Goal: Task Accomplishment & Management: Use online tool/utility

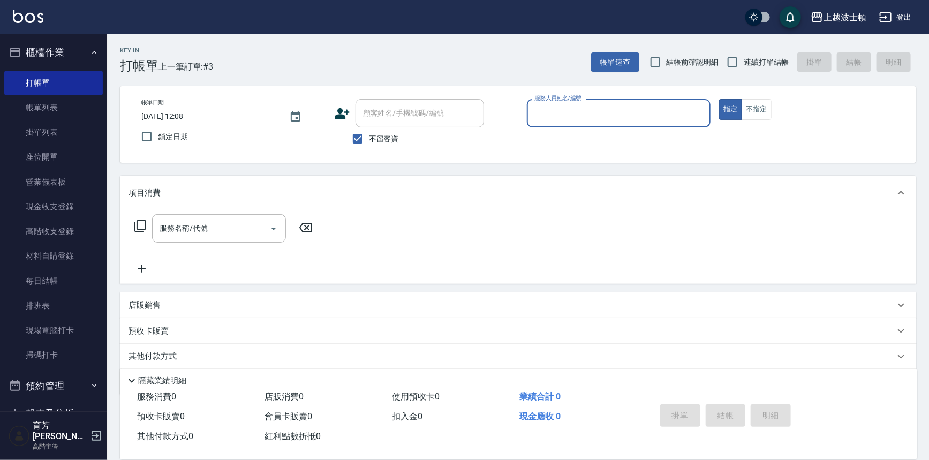
click at [385, 123] on div "顧客姓名/手機號碼/編號" at bounding box center [420, 113] width 129 height 28
click at [366, 138] on input "不留客資" at bounding box center [357, 138] width 22 height 22
checkbox input "false"
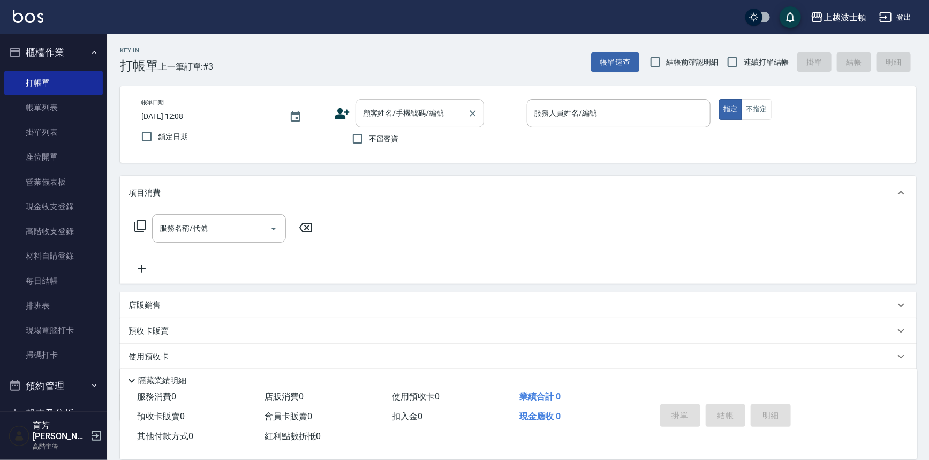
click at [372, 115] on input "顧客姓名/手機號碼/編號" at bounding box center [411, 113] width 103 height 19
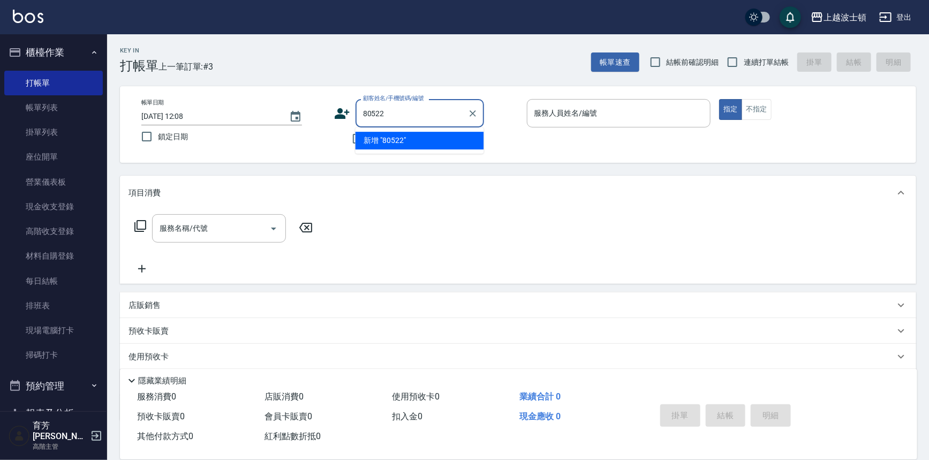
type input "80522"
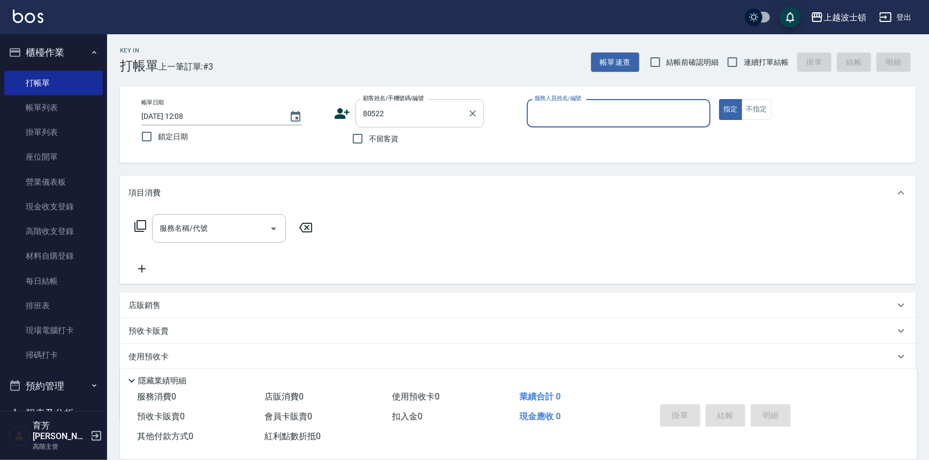
click at [719, 99] on button "指定" at bounding box center [730, 109] width 23 height 21
type button "true"
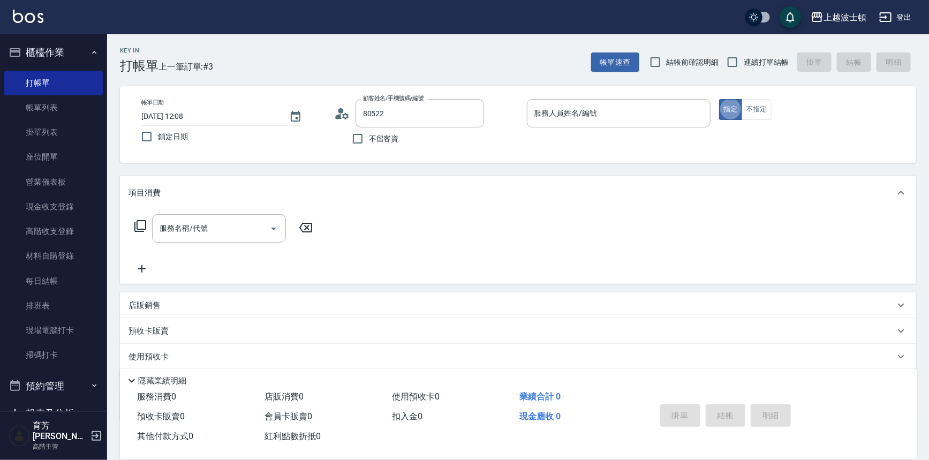
type input "[PERSON_NAME]/0972069522/80522"
type input "怡廷-41"
click at [197, 222] on div "服務名稱/代號 服務名稱/代號" at bounding box center [219, 228] width 134 height 28
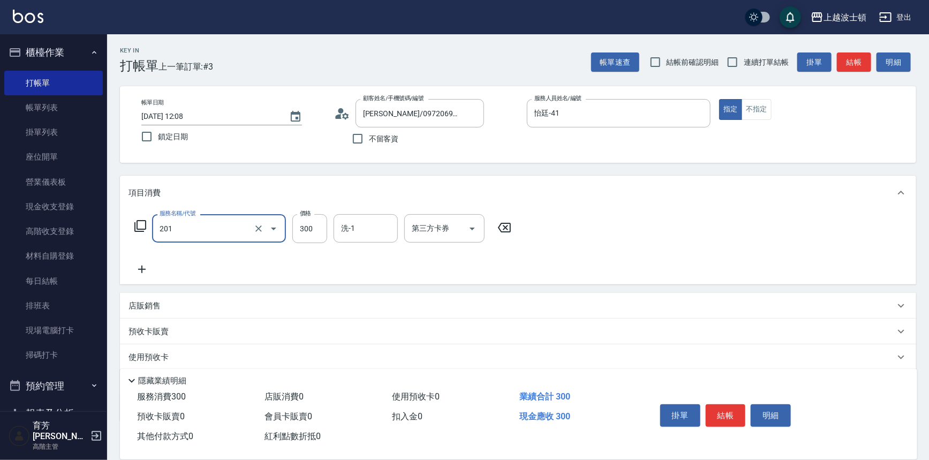
type input "洗髮(201)"
type input "0"
click at [235, 233] on input "洗髮(201)" at bounding box center [204, 228] width 94 height 19
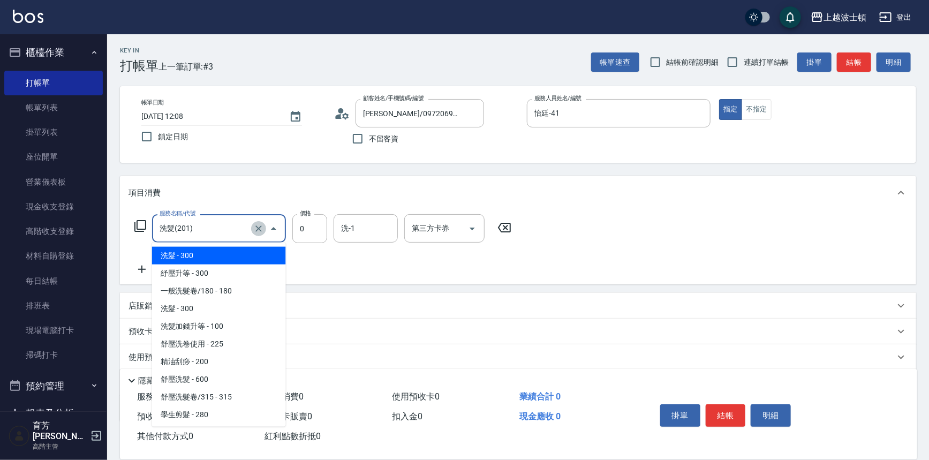
click at [260, 224] on icon "Clear" at bounding box center [258, 228] width 11 height 11
type input "洗髮(201)"
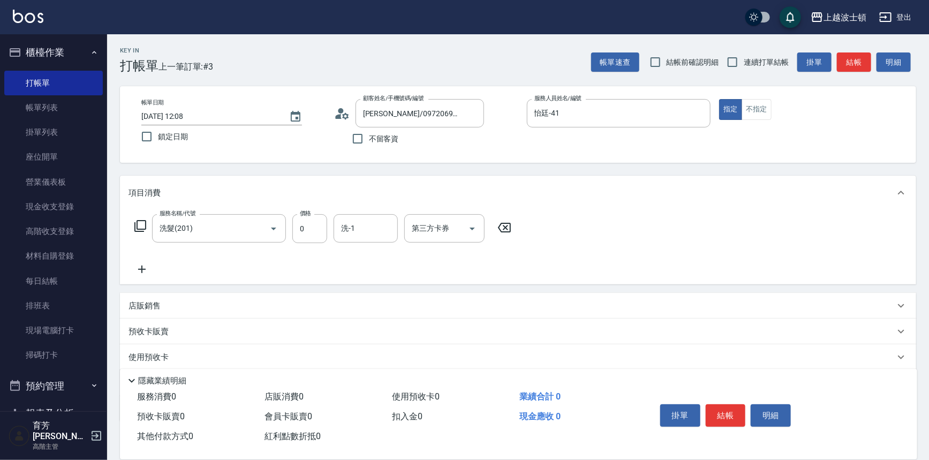
click at [144, 225] on icon at bounding box center [140, 226] width 13 height 13
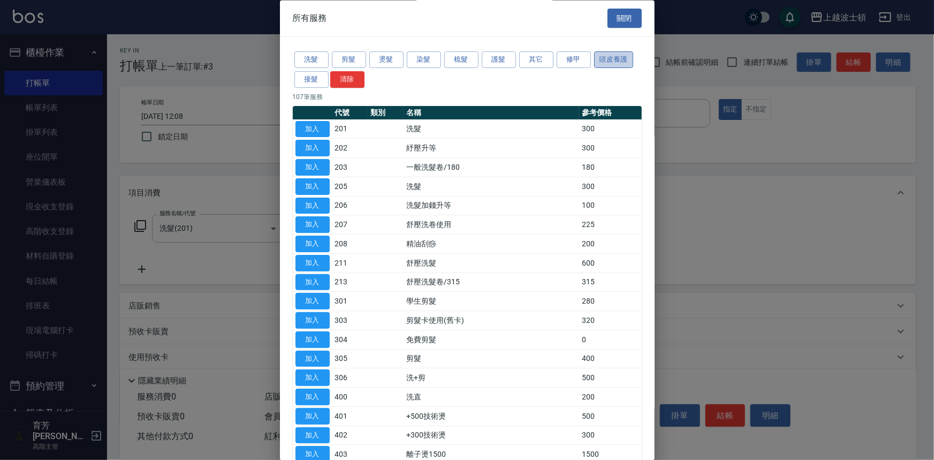
click at [622, 62] on button "頭皮養護" at bounding box center [614, 60] width 40 height 17
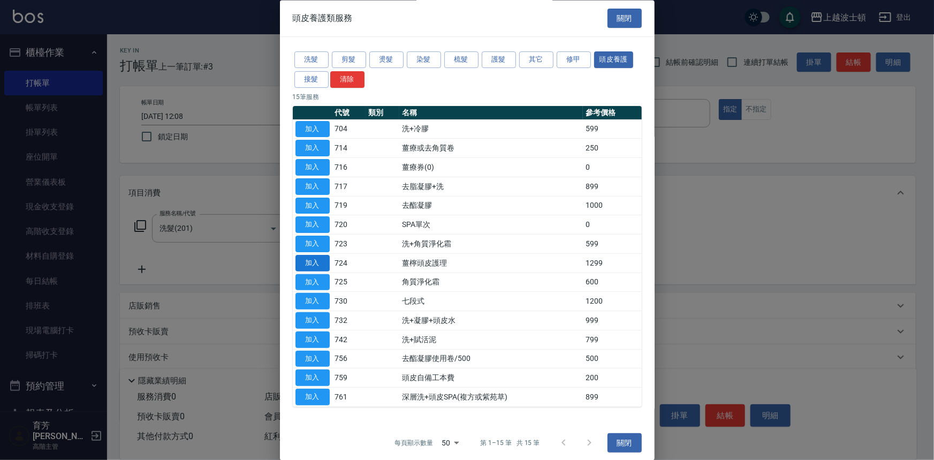
click at [324, 265] on button "加入" at bounding box center [313, 263] width 34 height 17
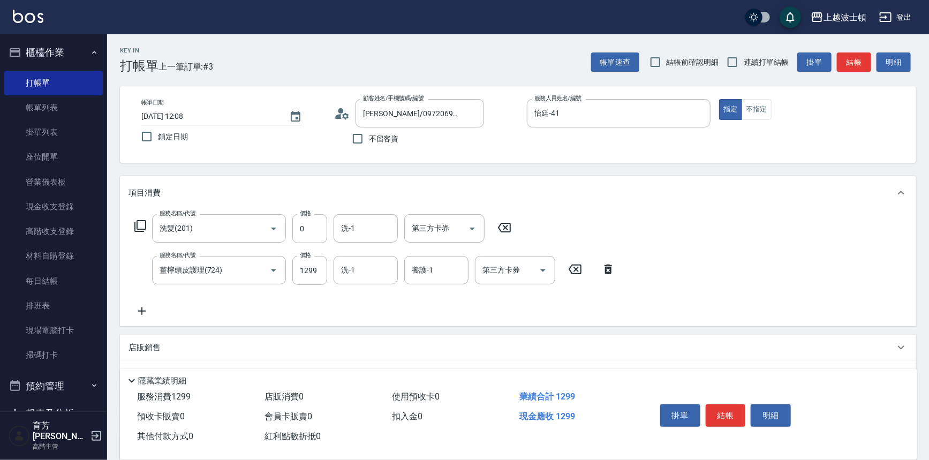
click at [503, 228] on icon at bounding box center [504, 227] width 27 height 13
click at [344, 270] on input "洗-1" at bounding box center [365, 269] width 55 height 19
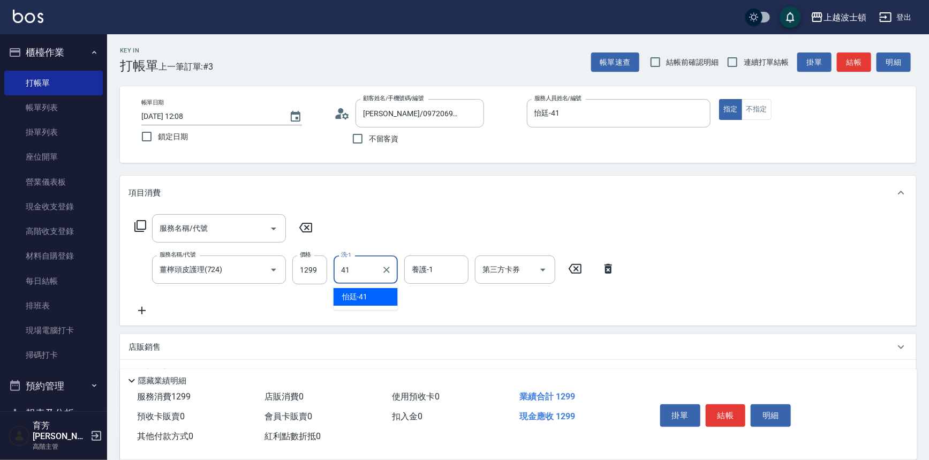
type input "怡廷-41"
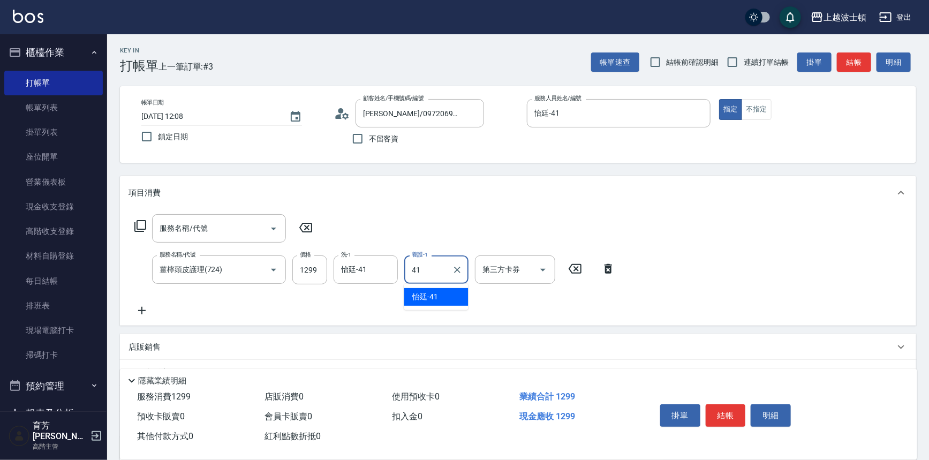
type input "怡廷-41"
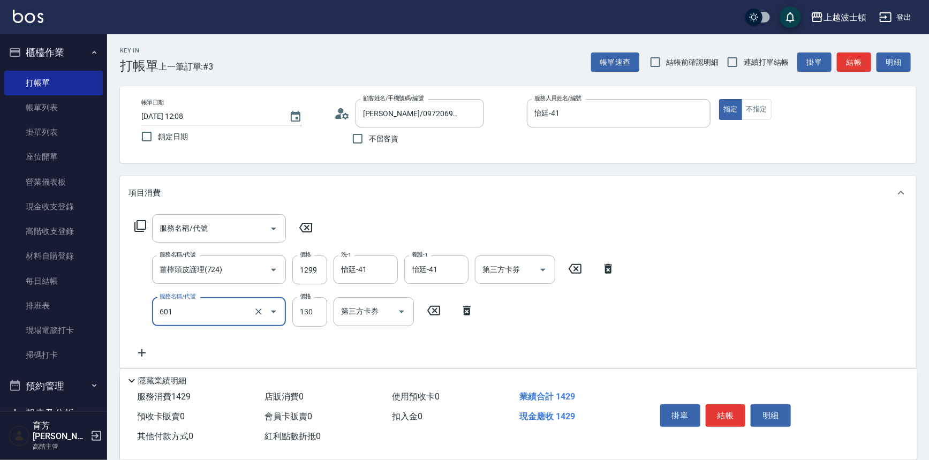
type input "單梳(601)"
type input "100"
click at [191, 231] on input "服務名稱/代號" at bounding box center [211, 228] width 108 height 19
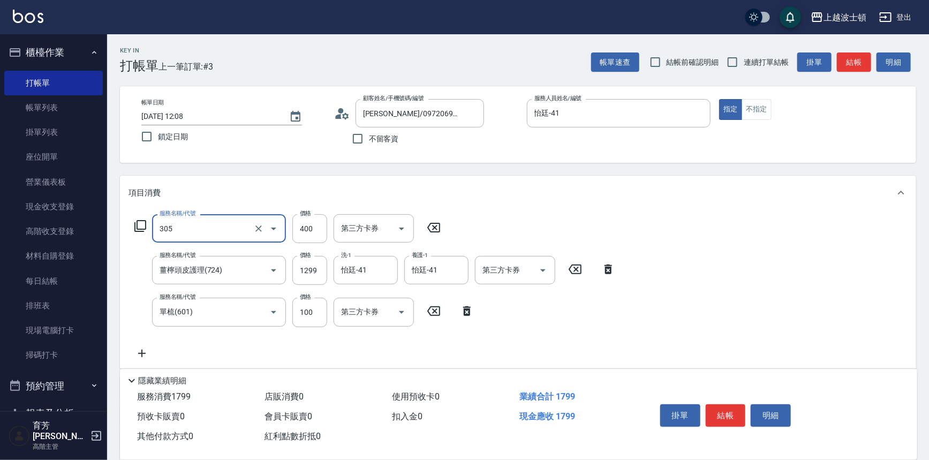
type input "剪髮(305)"
click at [311, 226] on input "400" at bounding box center [309, 228] width 35 height 29
type input "350"
click at [727, 414] on button "結帳" at bounding box center [726, 415] width 40 height 22
